Goal: Task Accomplishment & Management: Use online tool/utility

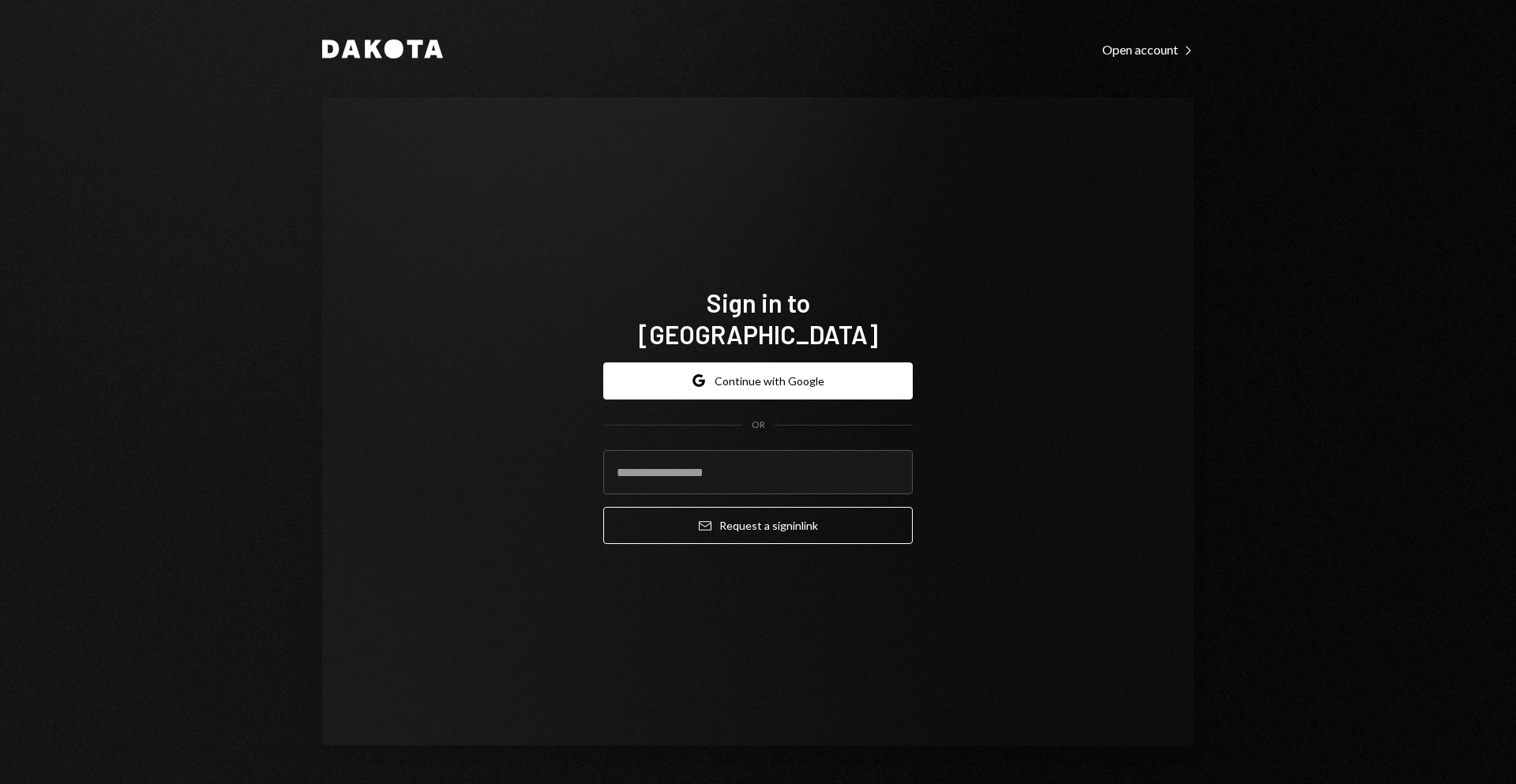
click at [838, 419] on div "OR" at bounding box center [758, 425] width 309 height 13
click at [841, 378] on button "Google Continue with Google" at bounding box center [758, 381] width 309 height 37
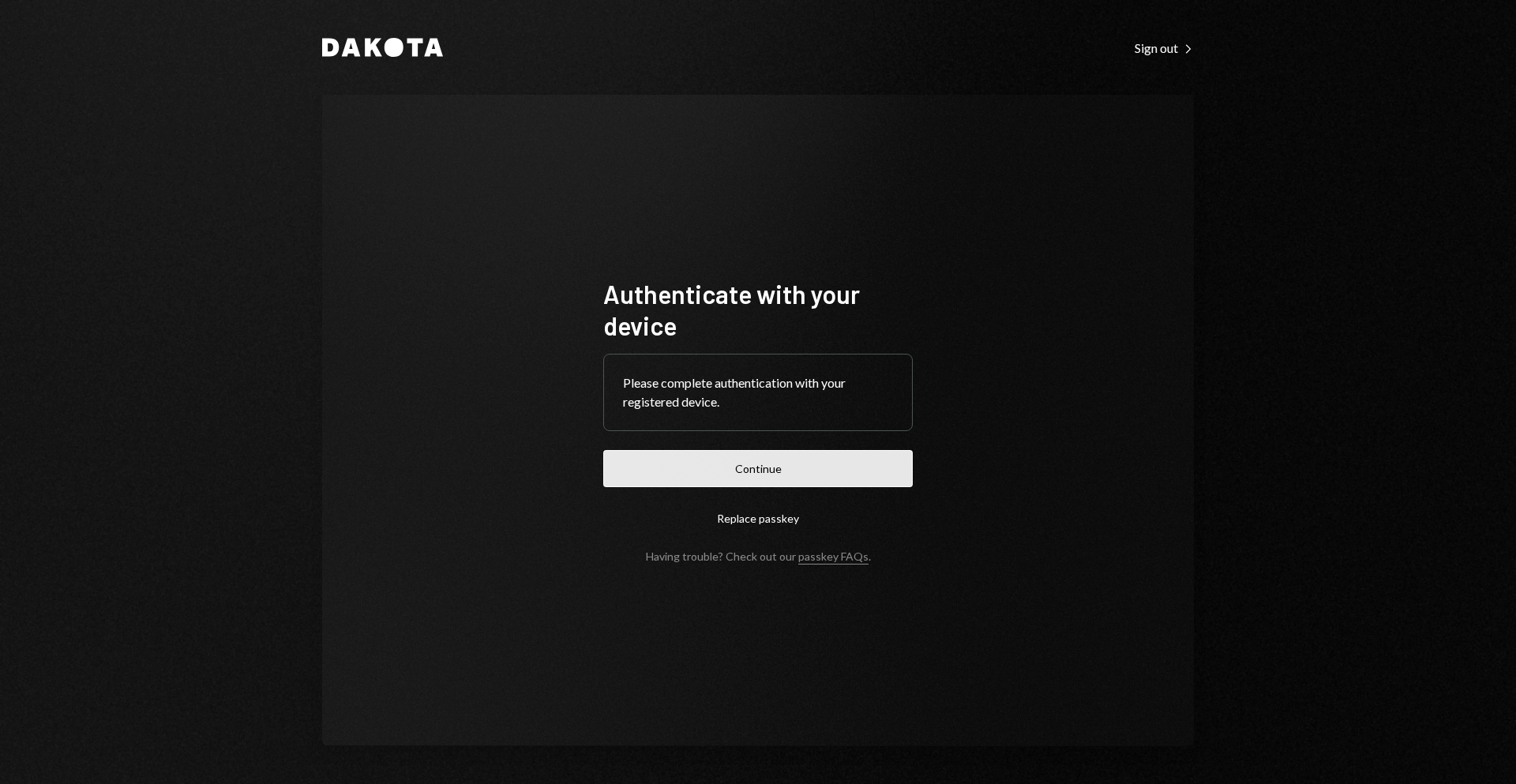
click at [780, 463] on button "Continue" at bounding box center [758, 468] width 309 height 37
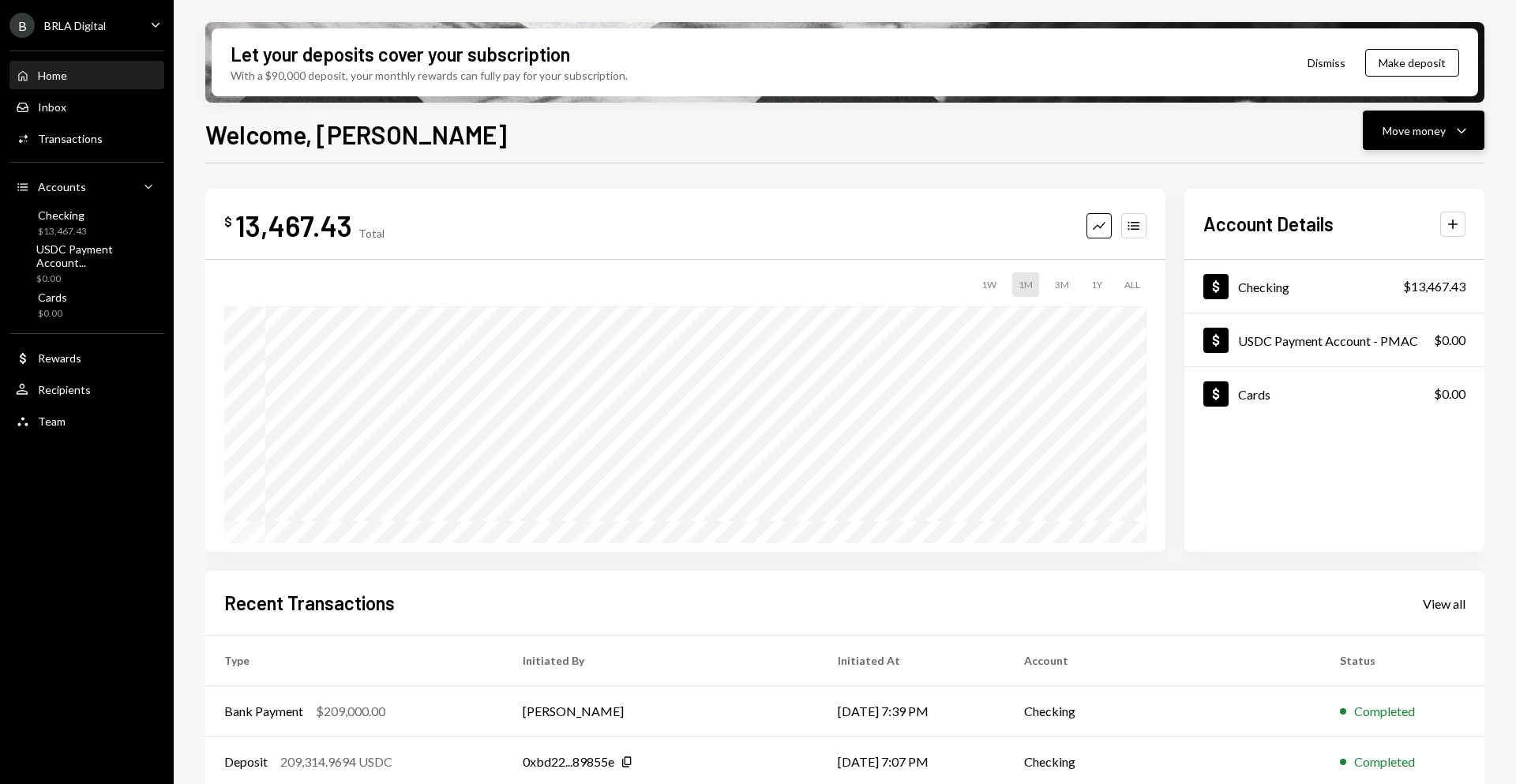
click at [1401, 147] on button "Move money Caret Down" at bounding box center [1423, 130] width 121 height 39
click at [1405, 180] on div "Send" at bounding box center [1411, 177] width 115 height 16
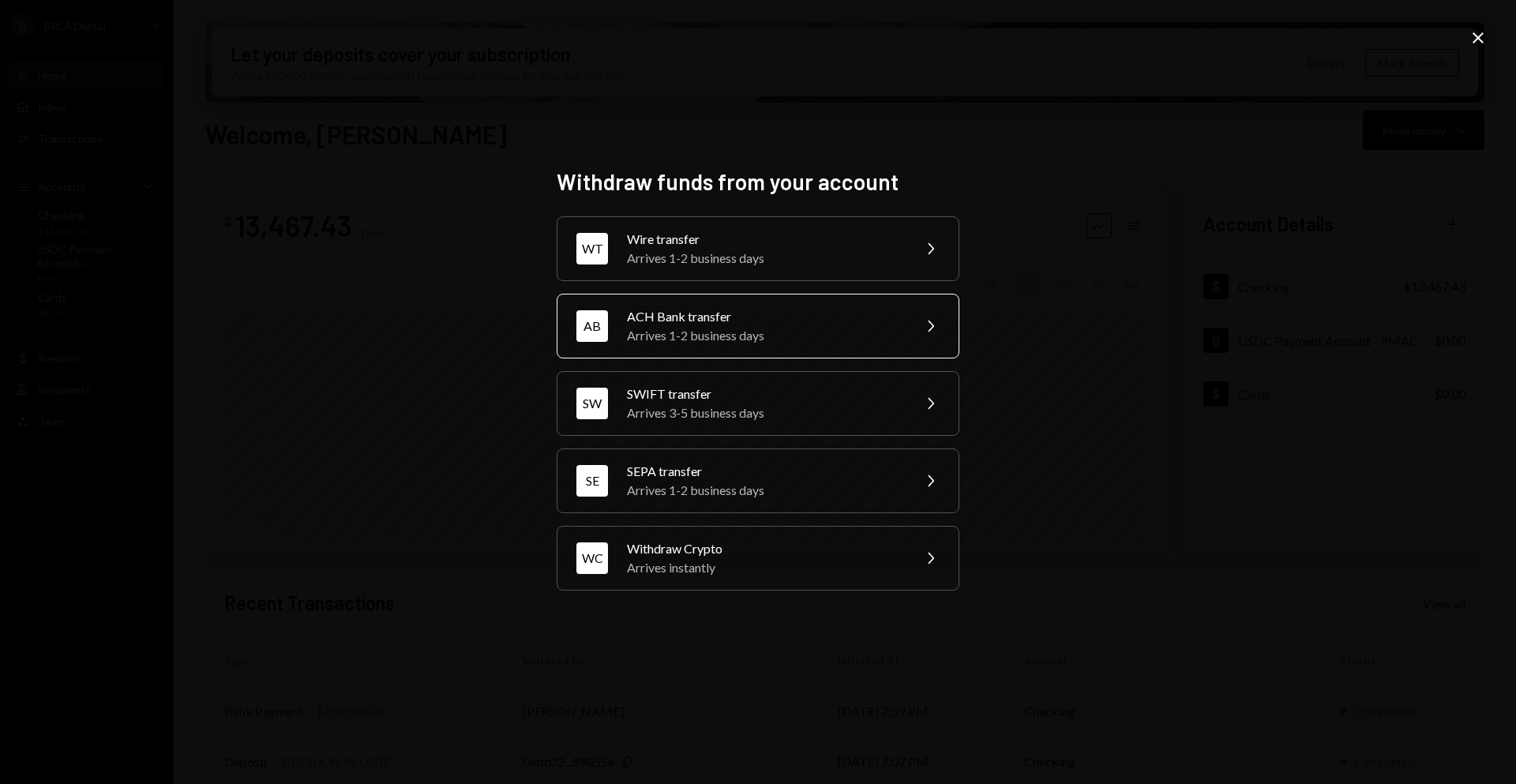
click at [901, 316] on div "ACH Bank transfer" at bounding box center [764, 317] width 275 height 19
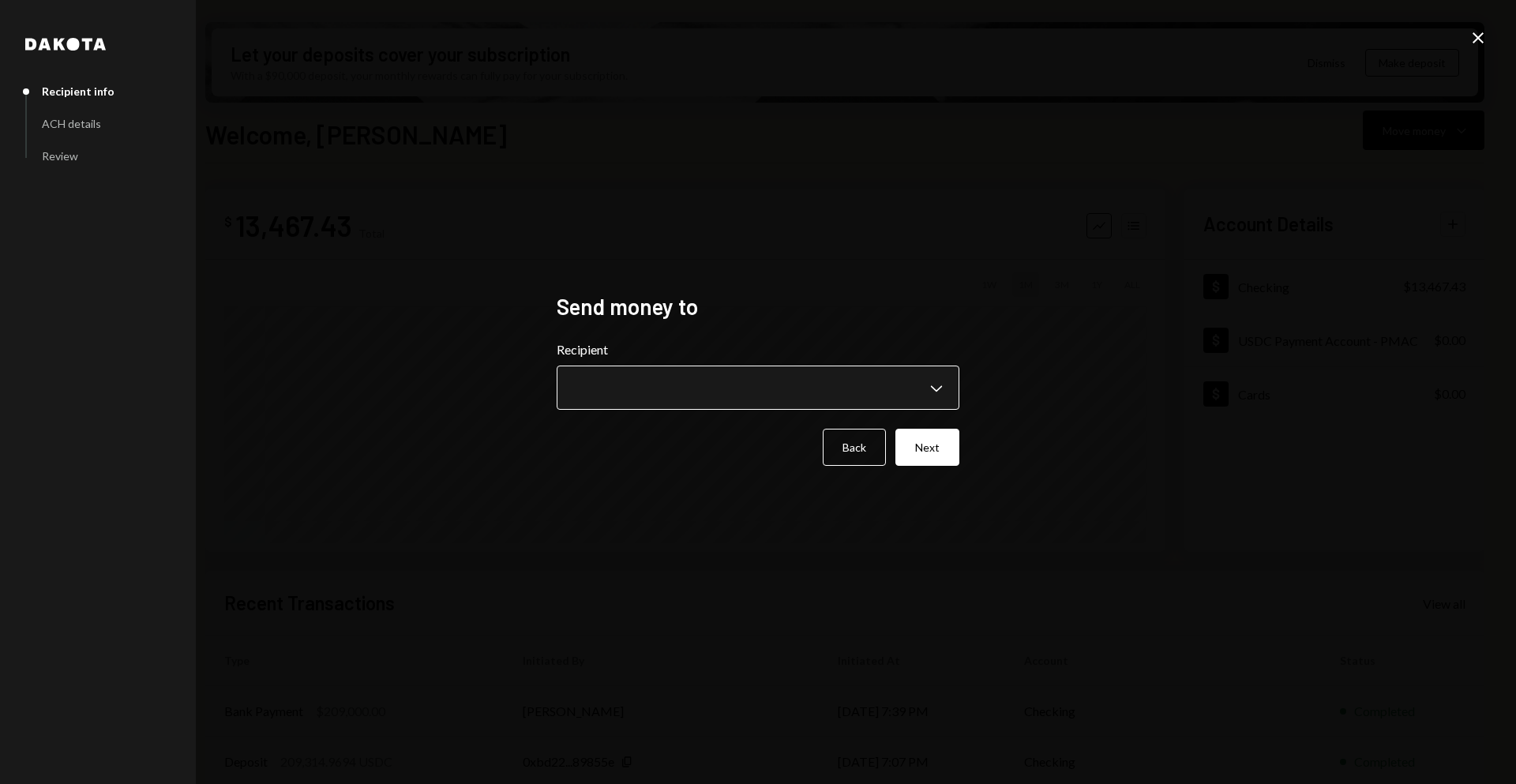
drag, startPoint x: 701, startPoint y: 423, endPoint x: 703, endPoint y: 402, distance: 21.1
click at [702, 423] on form "**********" at bounding box center [758, 403] width 403 height 126
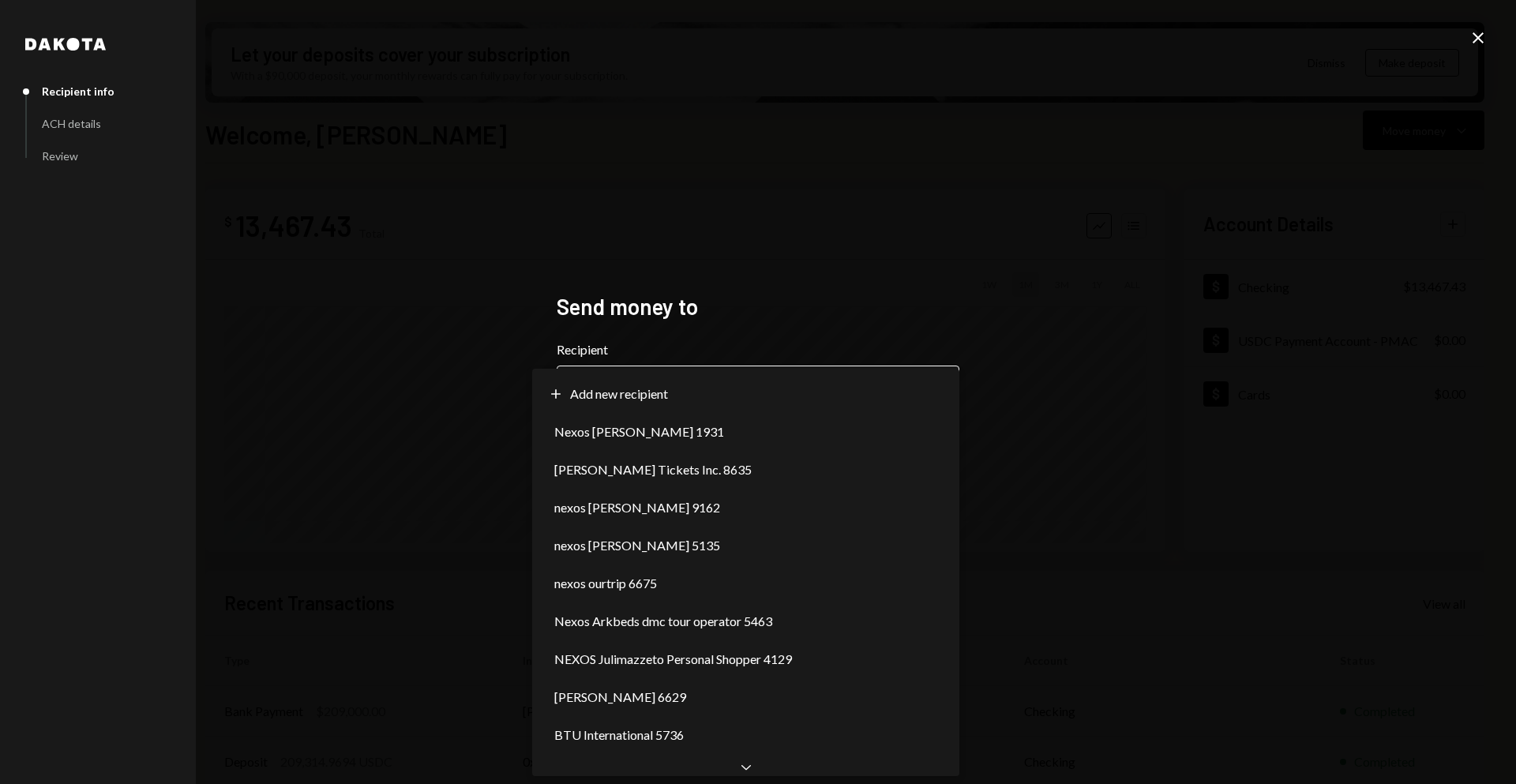
click at [703, 402] on body "B BRLA Digital Caret Down Home Home Inbox Inbox Activities Transactions Account…" at bounding box center [758, 392] width 1516 height 784
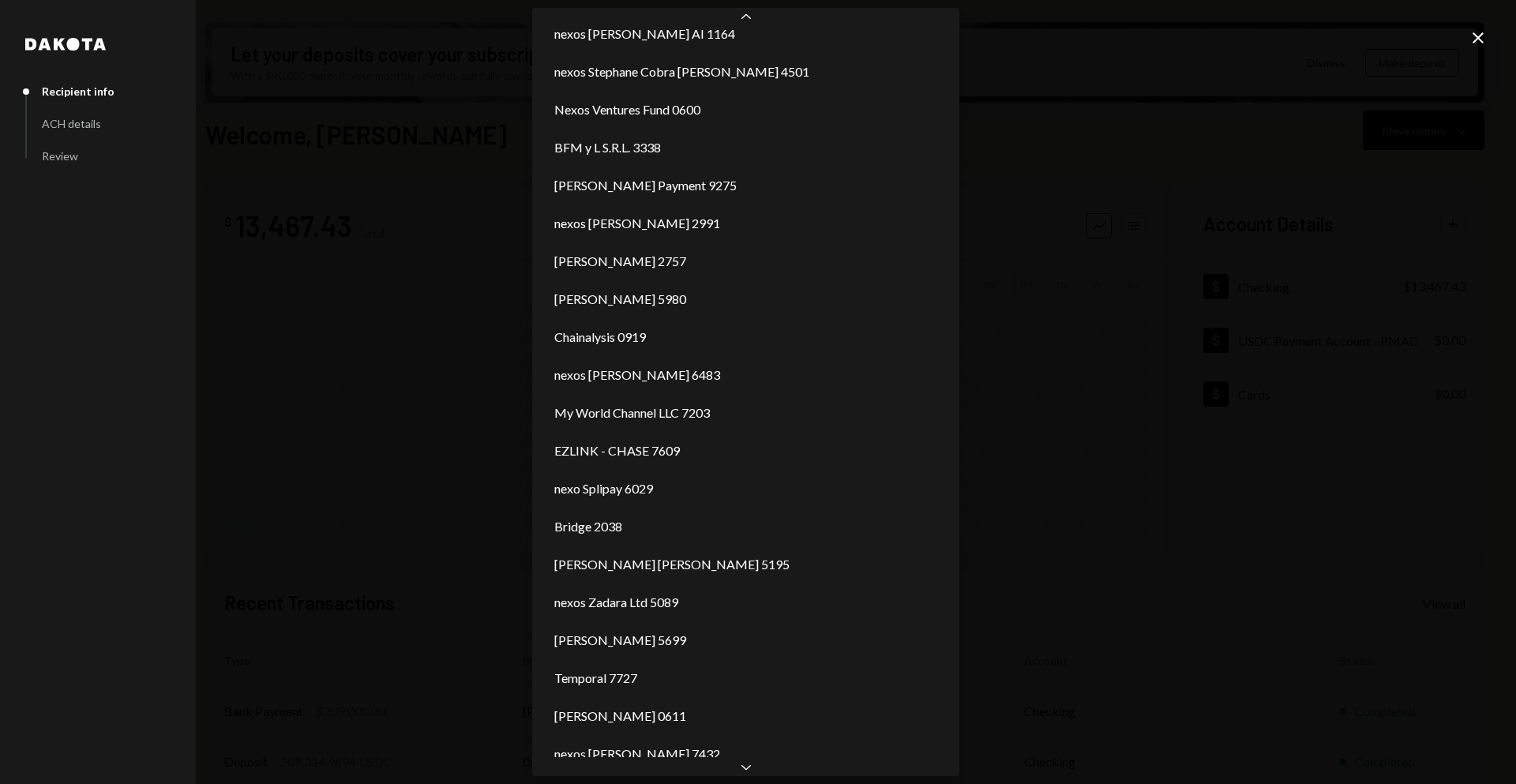
scroll to position [628, 0]
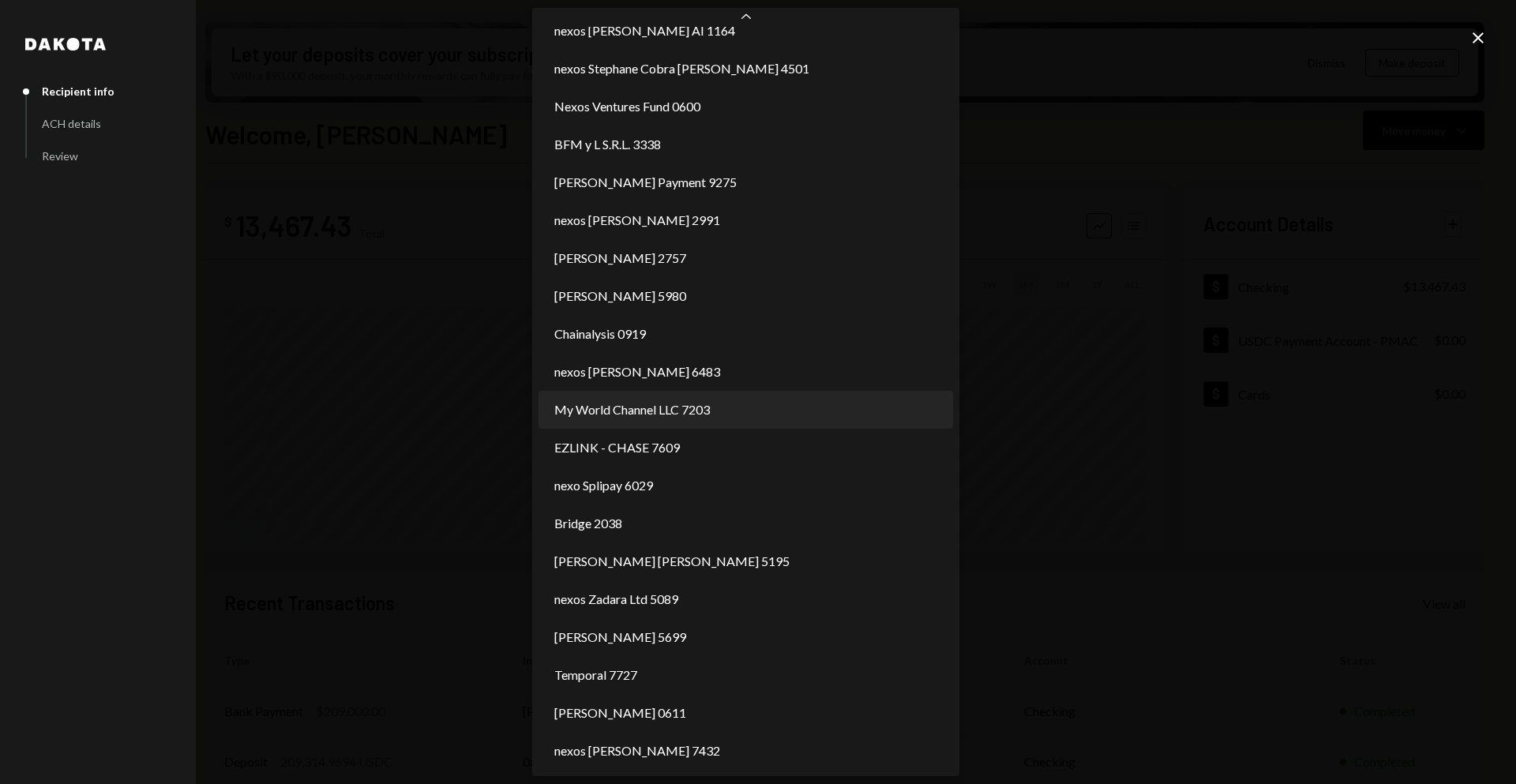
select select "**********"
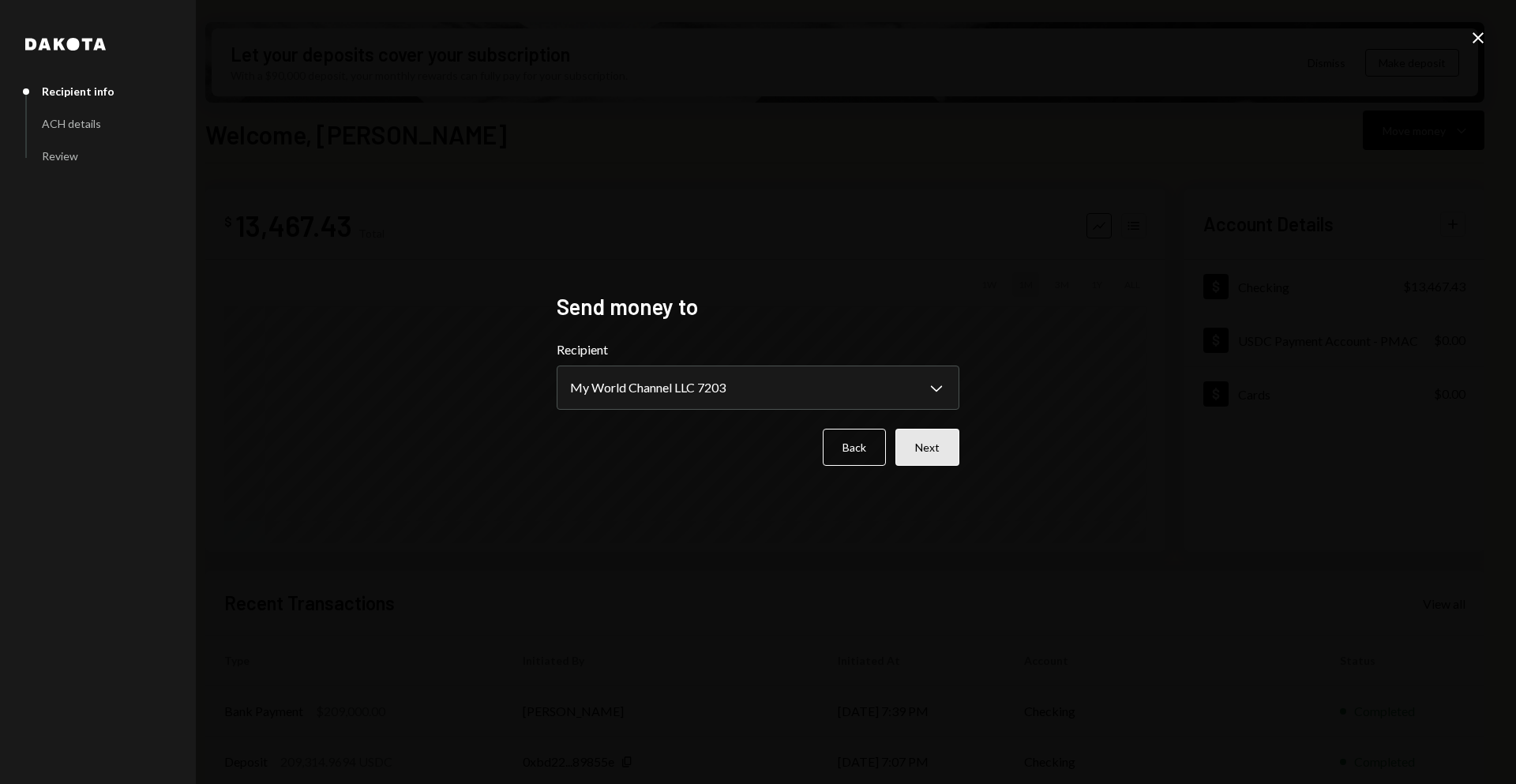
click at [929, 447] on button "Next" at bounding box center [927, 446] width 64 height 37
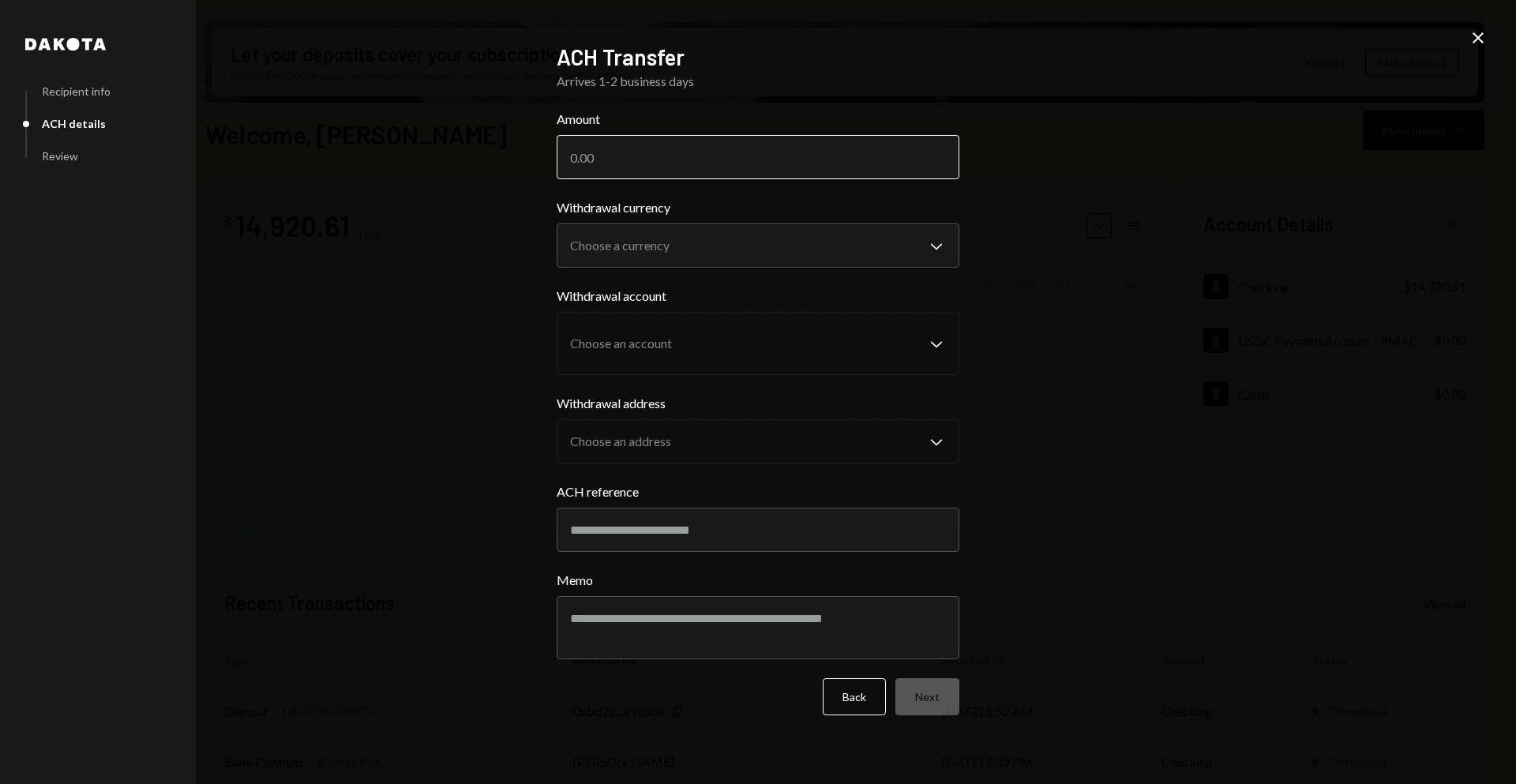
click at [668, 163] on input "Amount" at bounding box center [758, 157] width 403 height 44
paste input "1450.00"
type input "1450.00"
click at [763, 260] on body "B BRLA Digital Caret Down Home Home Inbox Inbox Activities Transactions Account…" at bounding box center [758, 392] width 1516 height 784
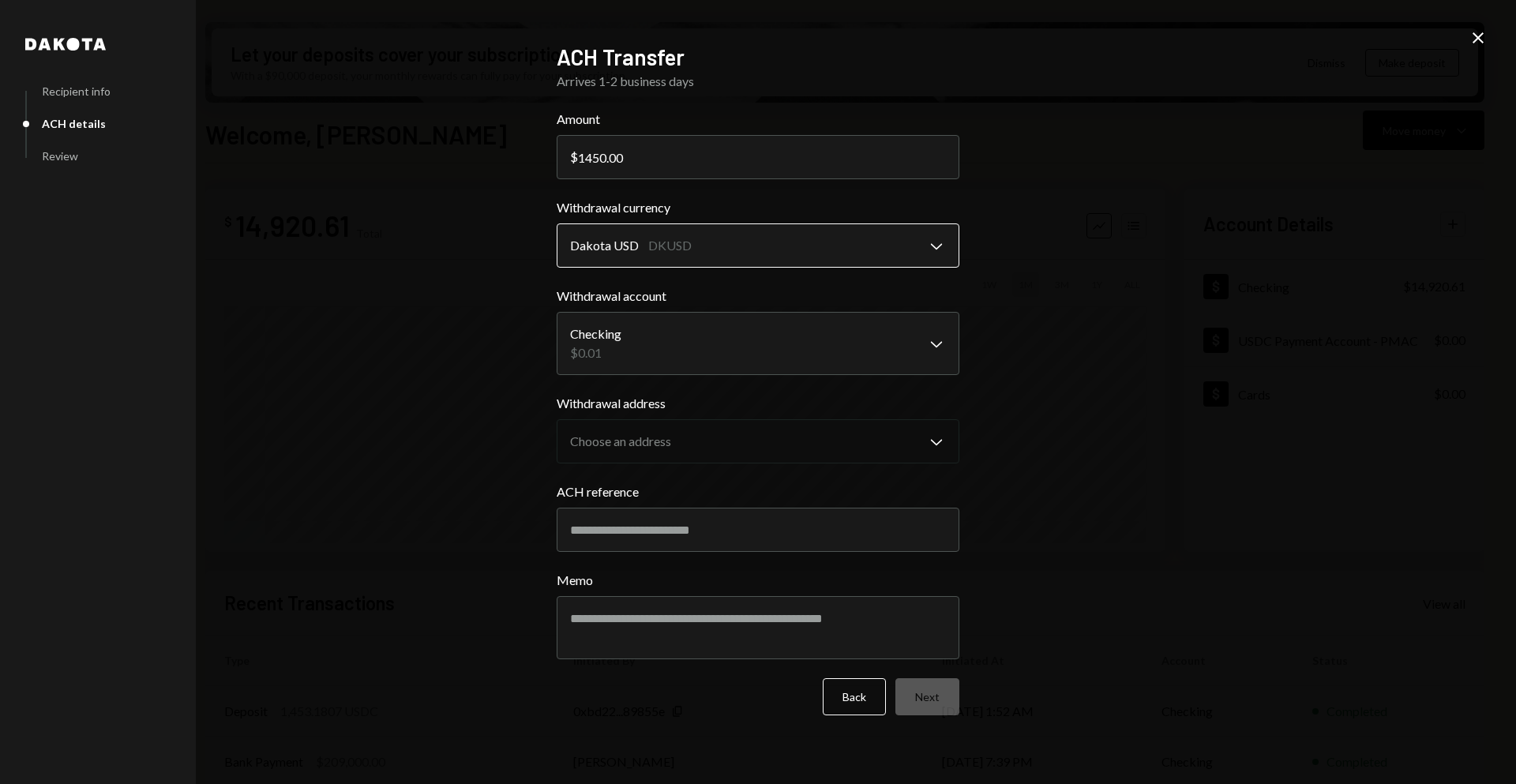
click at [751, 258] on body "B BRLA Digital Caret Down Home Home Inbox Inbox Activities Transactions Account…" at bounding box center [758, 392] width 1516 height 784
select select "****"
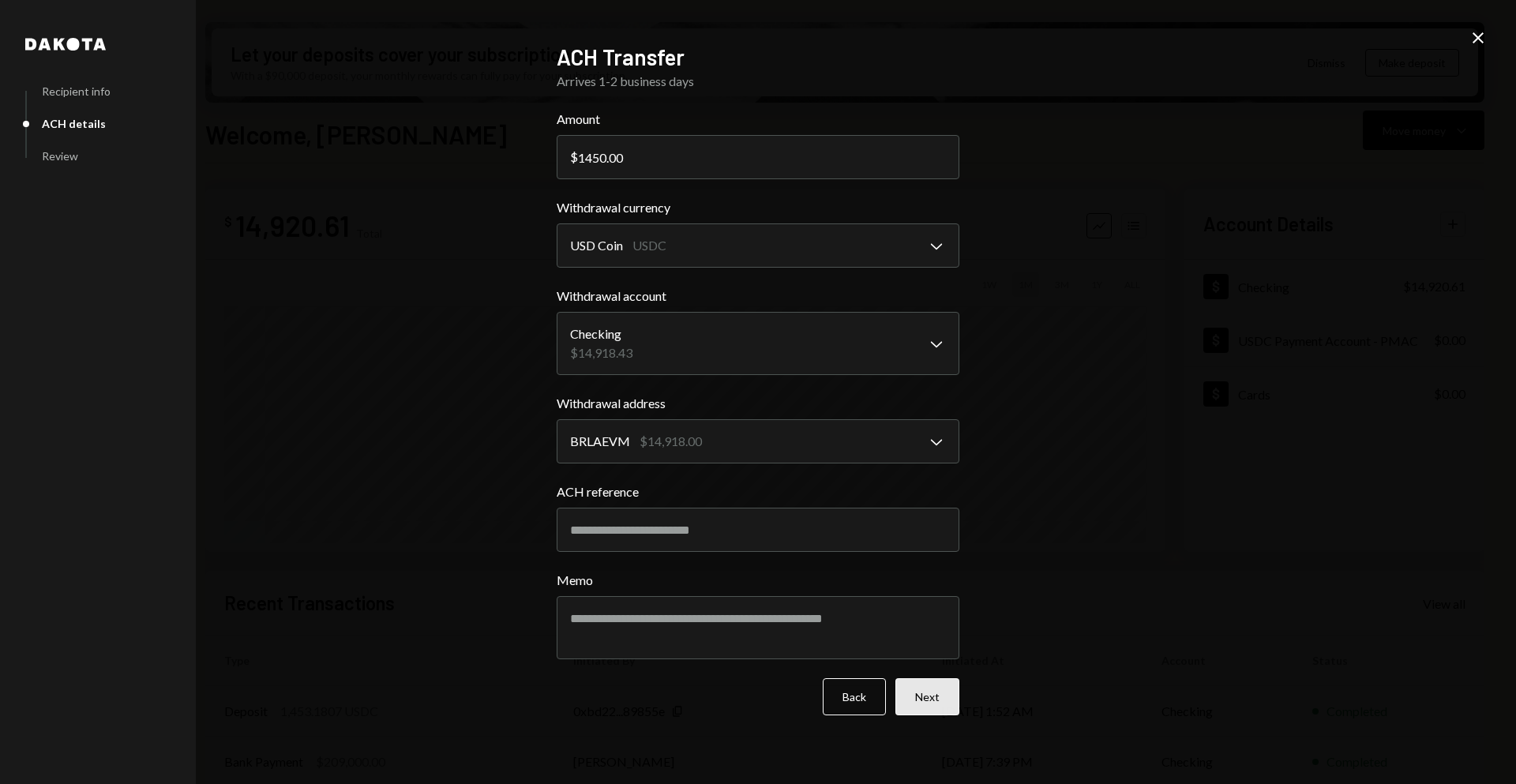
click at [926, 703] on button "Next" at bounding box center [927, 696] width 64 height 37
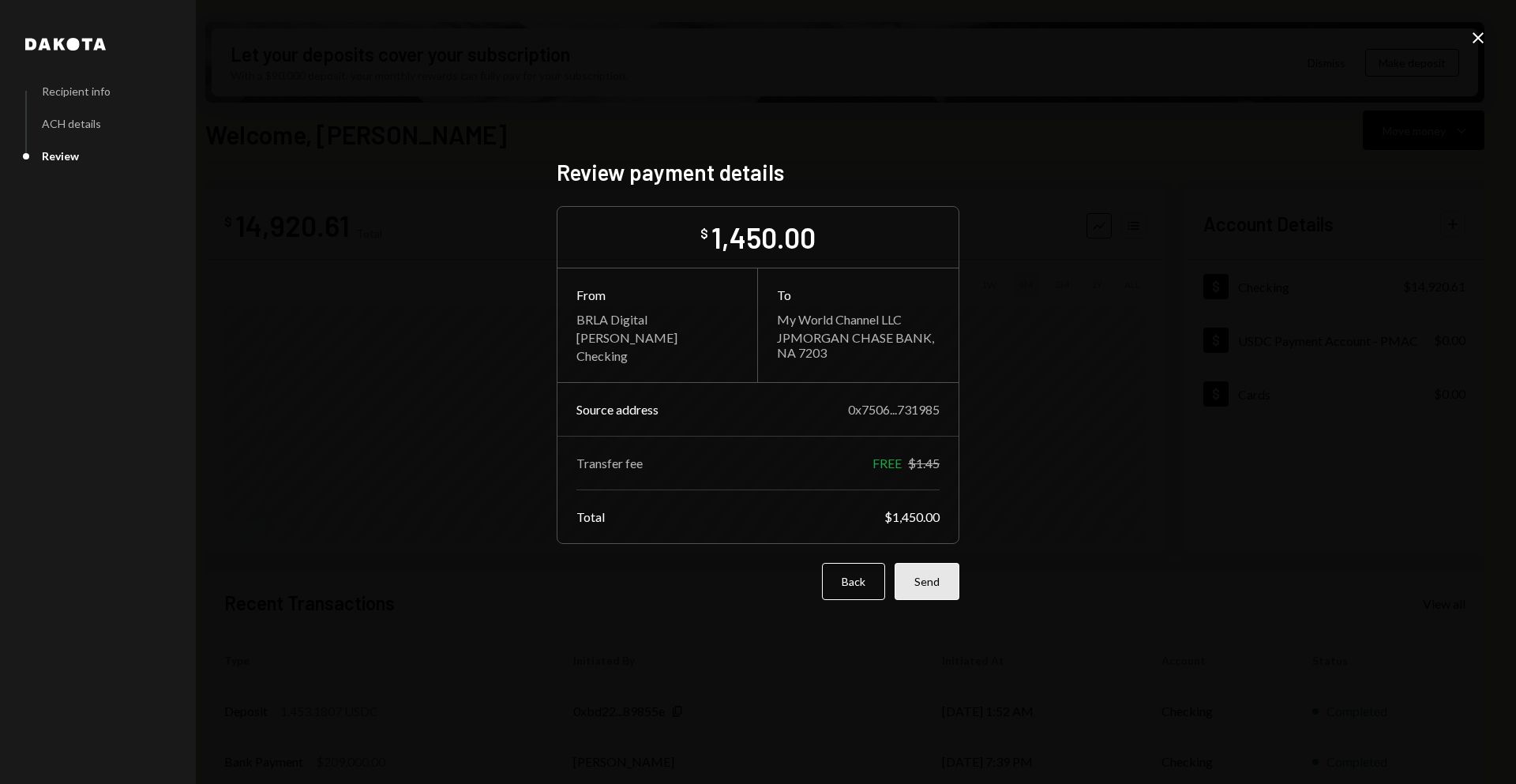
click at [947, 585] on button "Send" at bounding box center [927, 581] width 65 height 37
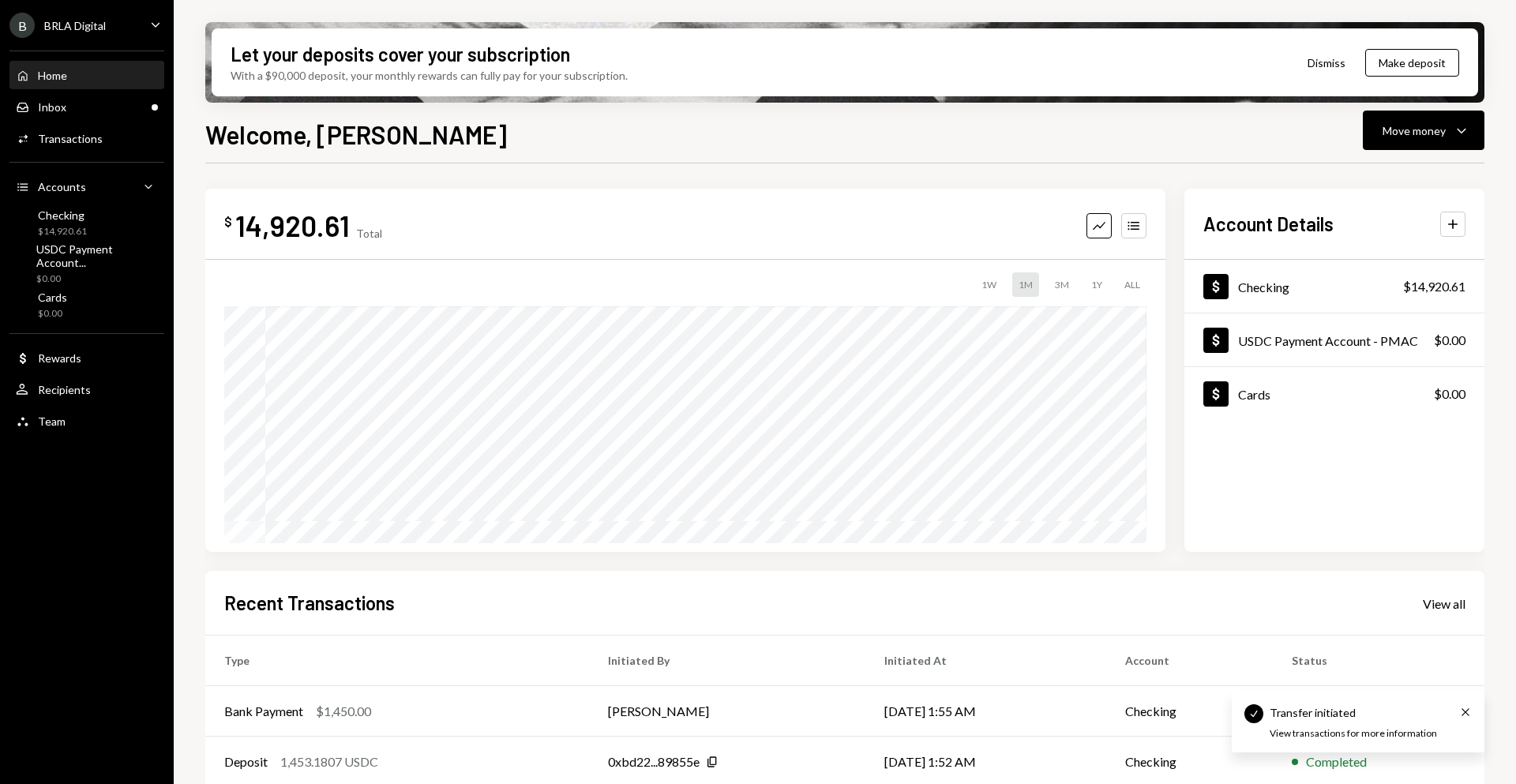
click at [73, 72] on div "Home Home" at bounding box center [87, 75] width 142 height 14
